Goal: Task Accomplishment & Management: Manage account settings

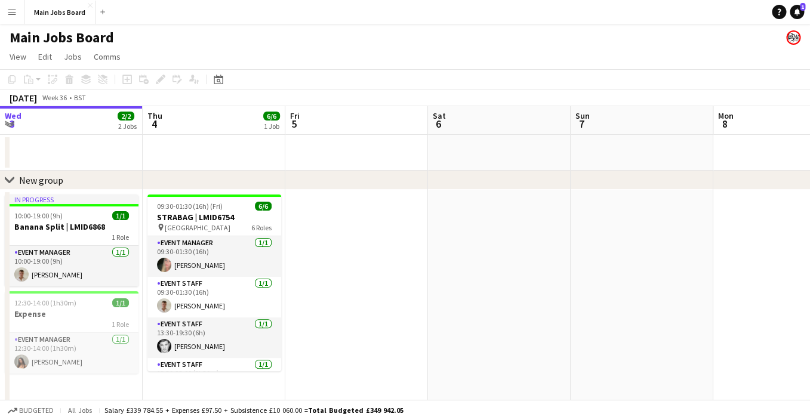
scroll to position [0, 440]
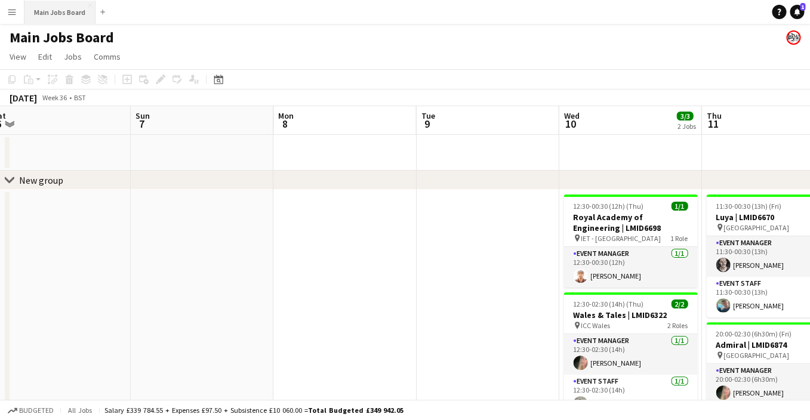
click at [37, 10] on button "Main Jobs Board Close" at bounding box center [59, 12] width 71 height 23
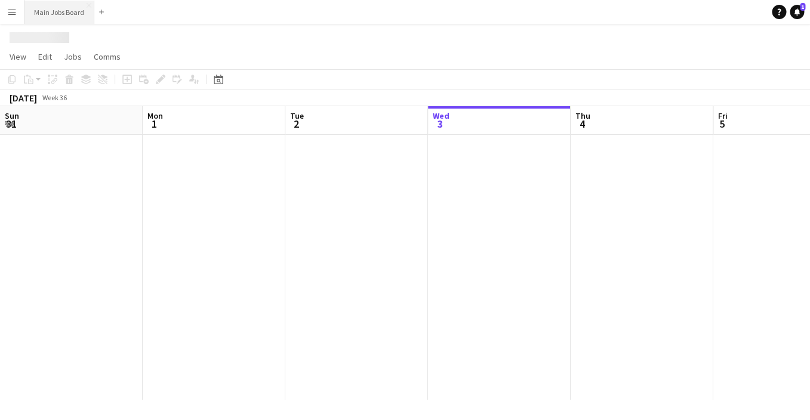
scroll to position [0, 285]
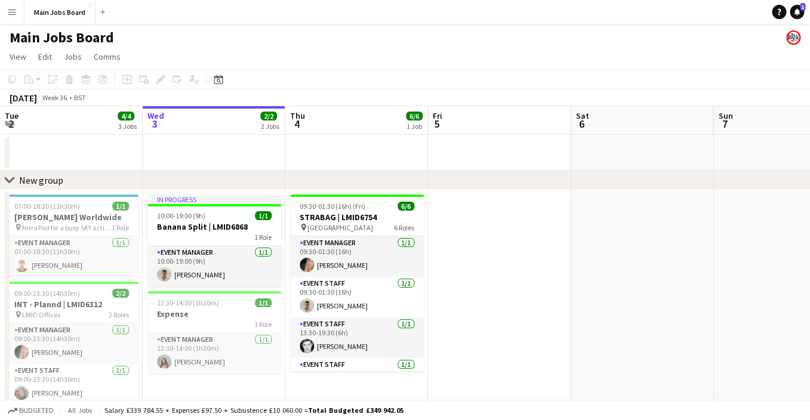
click at [14, 14] on app-icon "Menu" at bounding box center [12, 12] width 10 height 10
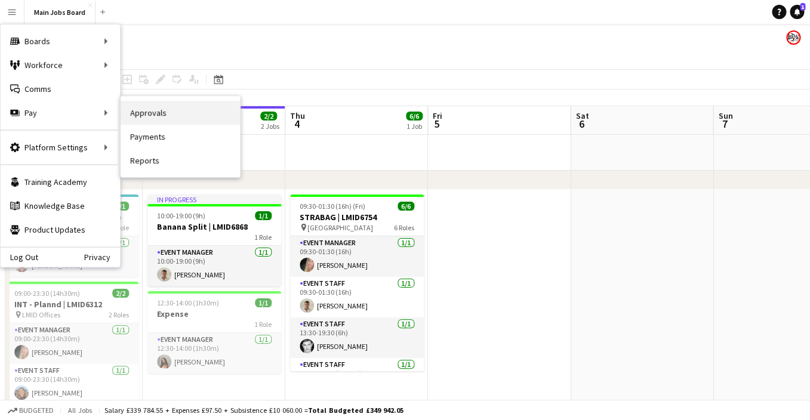
click at [149, 103] on link "Approvals" at bounding box center [180, 113] width 119 height 24
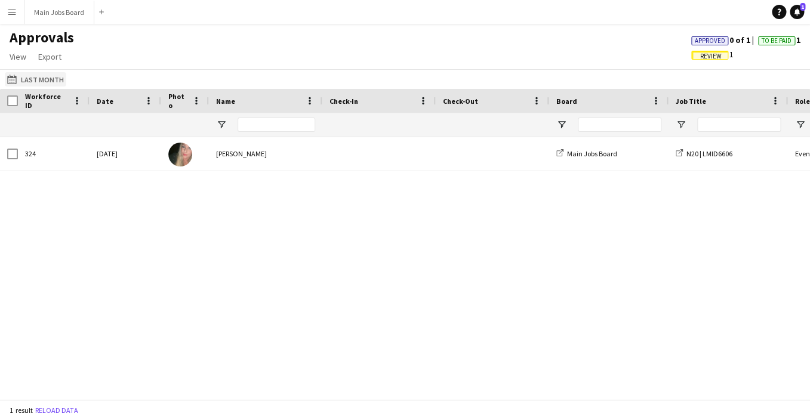
click at [23, 79] on button "Last Month Last Month" at bounding box center [35, 79] width 61 height 14
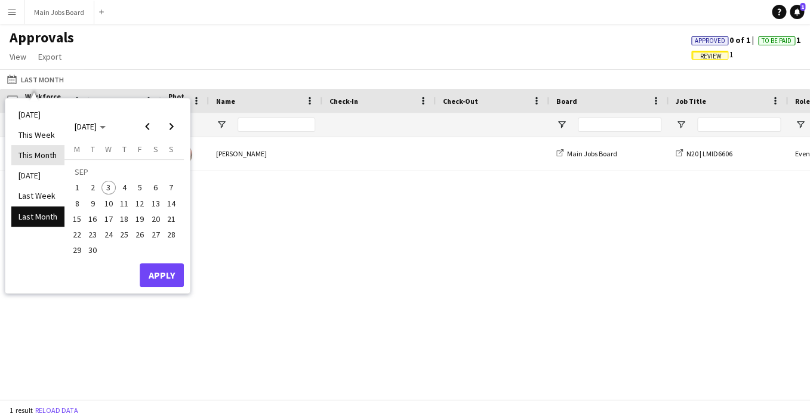
click at [43, 163] on li "This Month" at bounding box center [37, 155] width 53 height 20
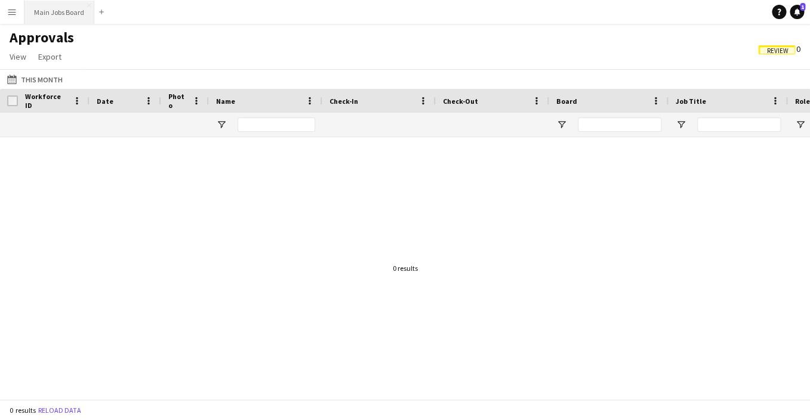
click at [58, 16] on button "Main Jobs Board Close" at bounding box center [59, 12] width 70 height 23
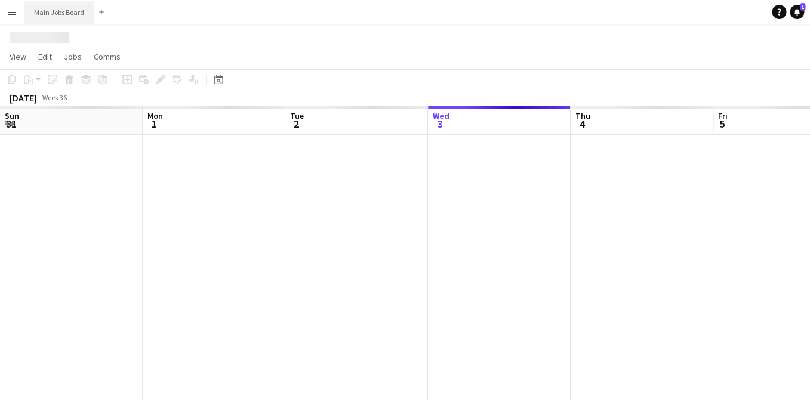
scroll to position [0, 285]
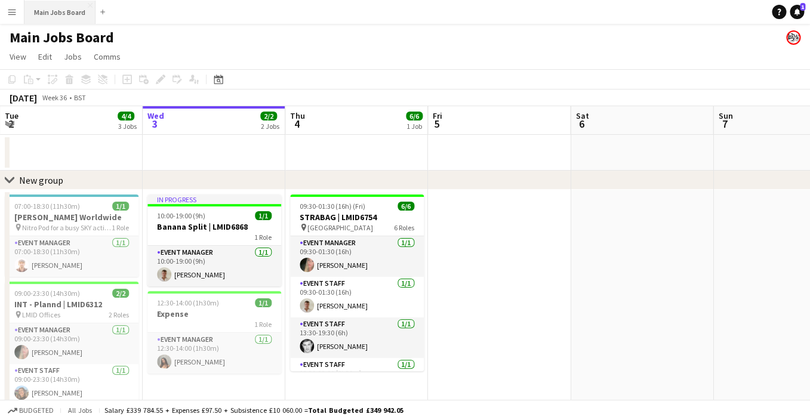
click at [69, 3] on button "Main Jobs Board Close" at bounding box center [59, 12] width 71 height 23
